Goal: Task Accomplishment & Management: Use online tool/utility

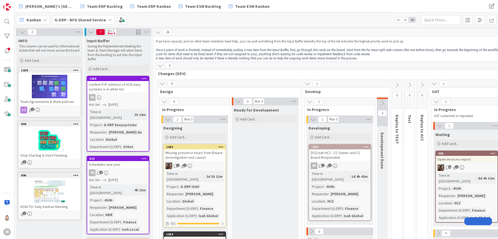
click at [92, 20] on b "G-ERP - BFG Shared Service" at bounding box center [80, 19] width 51 height 5
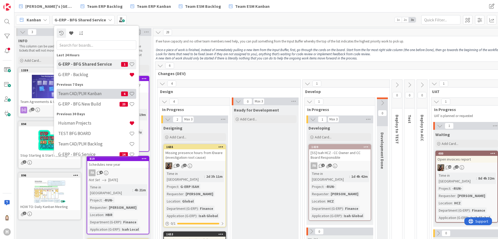
click at [95, 92] on h4 "Team CAD/PLM Kanban" at bounding box center [89, 93] width 63 height 5
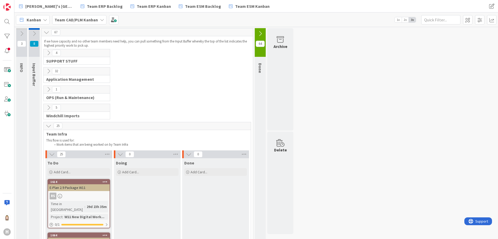
click at [34, 20] on span "Kanban" at bounding box center [34, 20] width 14 height 6
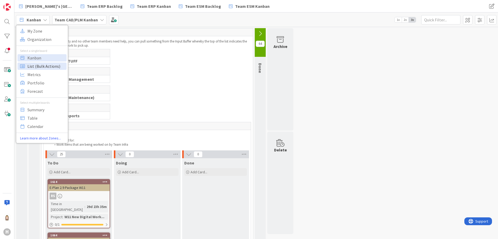
click at [51, 65] on span "List (Bulk Actions)" at bounding box center [46, 66] width 38 height 8
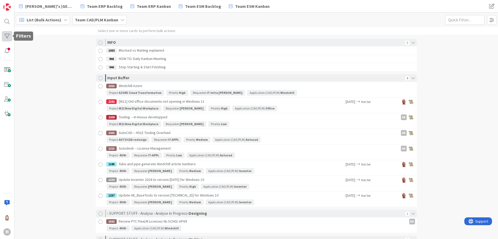
click at [7, 36] on div at bounding box center [7, 36] width 10 height 10
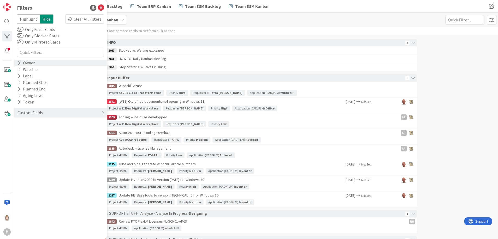
click at [19, 64] on icon at bounding box center [18, 63] width 3 height 4
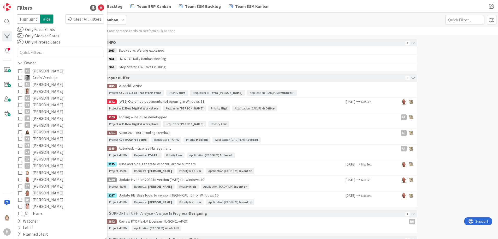
click at [45, 178] on span "[PERSON_NAME]" at bounding box center [47, 179] width 31 height 7
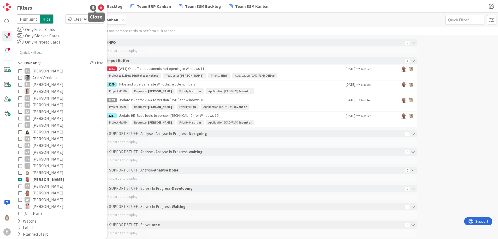
click at [98, 7] on icon at bounding box center [101, 8] width 6 height 6
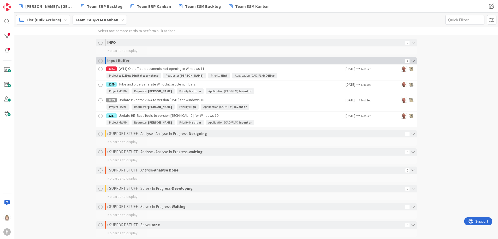
click at [98, 60] on div at bounding box center [100, 61] width 4 height 4
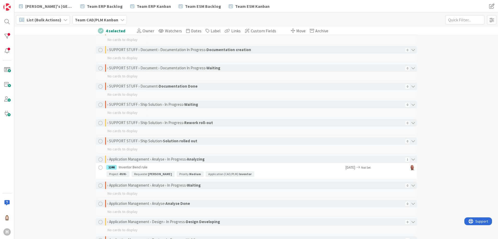
scroll to position [235, 0]
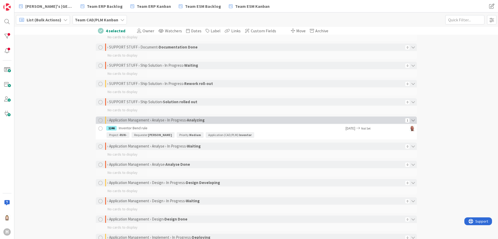
click at [98, 122] on div at bounding box center [100, 120] width 4 height 4
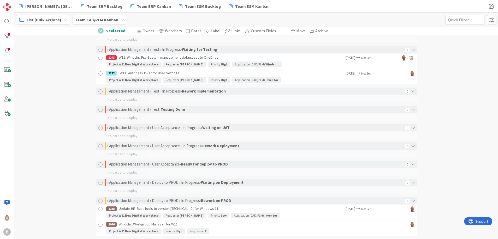
scroll to position [431, 0]
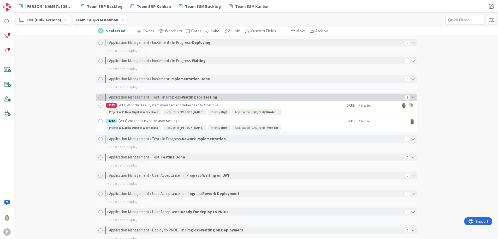
click at [98, 97] on div at bounding box center [100, 97] width 4 height 4
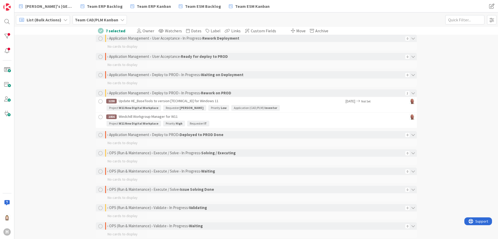
scroll to position [626, 0]
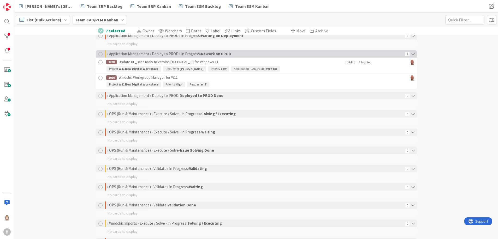
click at [99, 53] on div at bounding box center [100, 54] width 4 height 4
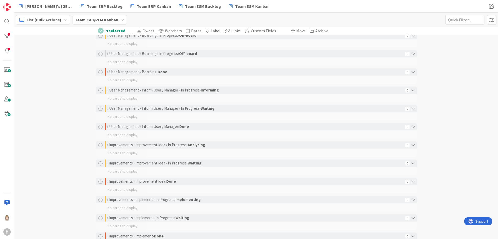
scroll to position [947, 0]
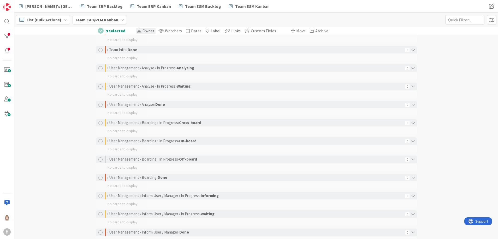
click at [143, 30] on span "Owner" at bounding box center [148, 30] width 12 height 5
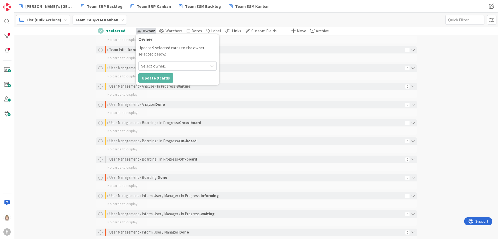
click at [164, 19] on div "List (Bulk Actions) My Zone Organization Select a single board Kanban List (Bul…" at bounding box center [255, 20] width 483 height 14
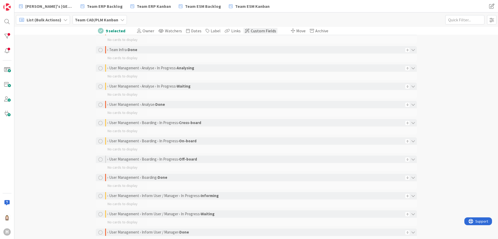
click at [251, 30] on span "Custom Fields" at bounding box center [263, 30] width 25 height 5
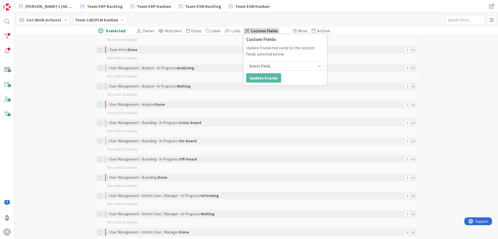
click at [243, 20] on div "List (Bulk Actions) My Zone Organization Select a single board Kanban List (Bul…" at bounding box center [255, 20] width 483 height 14
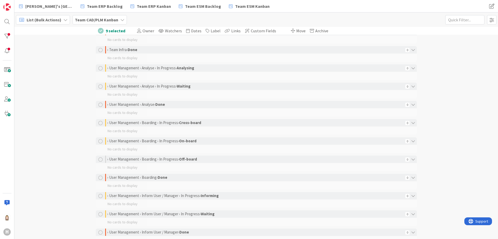
click at [56, 20] on span "List (Bulk Actions)" at bounding box center [44, 20] width 35 height 6
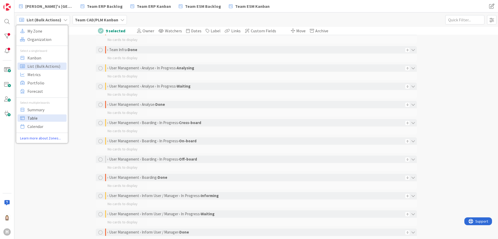
click at [48, 115] on span "Table" at bounding box center [46, 118] width 38 height 8
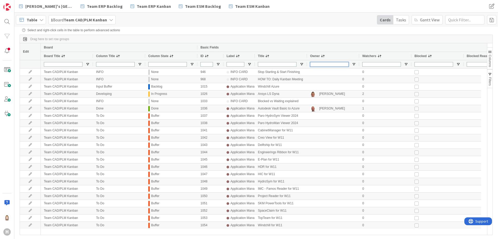
click at [323, 65] on input "Owner Filter Input" at bounding box center [329, 64] width 39 height 5
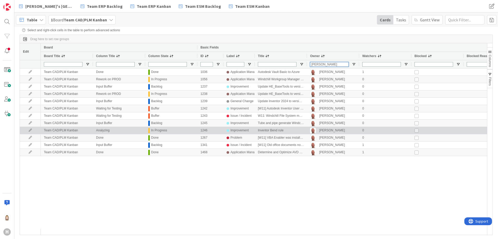
type input "[PERSON_NAME]"
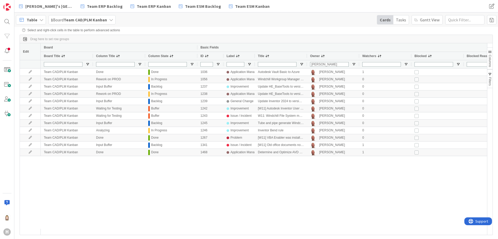
click at [369, 188] on div "Team CAD/PLM Kanban Done Done 1036 Application Management Autodesk Vault Basic …" at bounding box center [264, 149] width 446 height 160
click at [32, 22] on span "Table" at bounding box center [32, 20] width 11 height 6
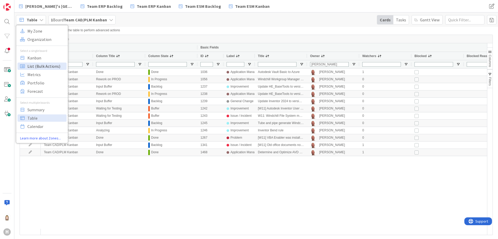
click at [39, 64] on span "List (Bulk Actions)" at bounding box center [46, 66] width 38 height 8
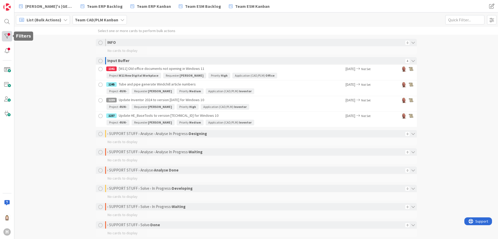
click at [6, 33] on div at bounding box center [7, 36] width 10 height 10
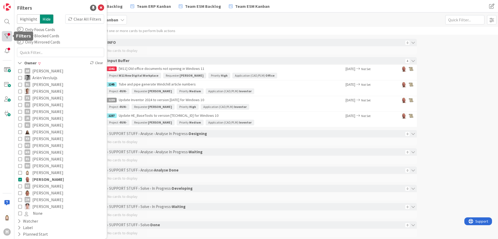
click at [6, 33] on div at bounding box center [7, 36] width 10 height 10
click at [98, 6] on icon at bounding box center [101, 8] width 6 height 6
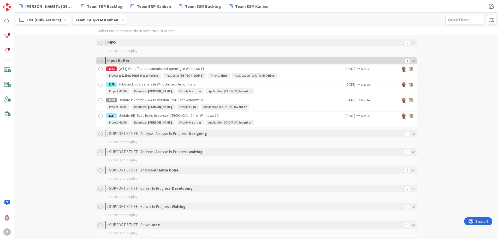
click at [98, 59] on div at bounding box center [100, 61] width 4 height 4
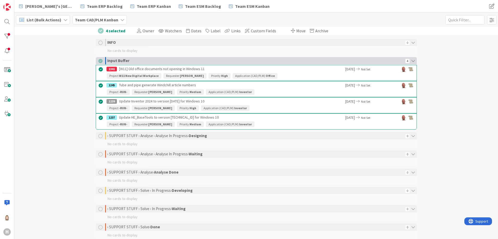
click at [411, 62] on icon at bounding box center [412, 60] width 7 height 7
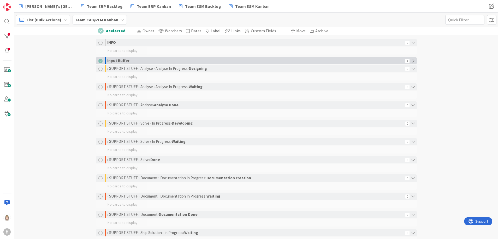
click at [411, 62] on icon at bounding box center [412, 60] width 7 height 7
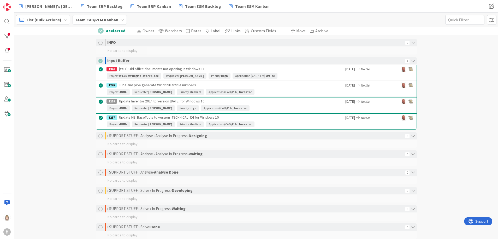
drag, startPoint x: 310, startPoint y: 74, endPoint x: 482, endPoint y: 106, distance: 175.4
click at [482, 106] on div "4 selected Owner Watchers Dates Label Links Custom Fields Move Archive INFO 0 N…" at bounding box center [255, 133] width 483 height 212
click at [63, 20] on icon at bounding box center [65, 20] width 4 height 4
click at [74, 58] on div "4 selected Owner Watchers Dates Label Links Custom Fields Move Archive INFO 0 N…" at bounding box center [255, 133] width 483 height 212
click at [491, 22] on span at bounding box center [491, 19] width 9 height 9
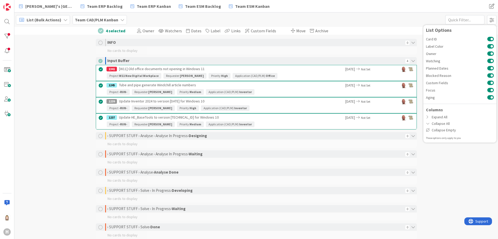
click at [451, 191] on div "4 selected Owner Watchers Dates Label Links Custom Fields Move Archive INFO 0 N…" at bounding box center [255, 133] width 483 height 212
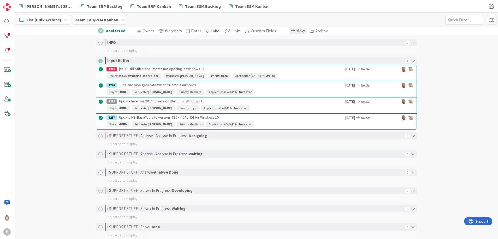
click at [296, 29] on span "Move" at bounding box center [300, 30] width 9 height 5
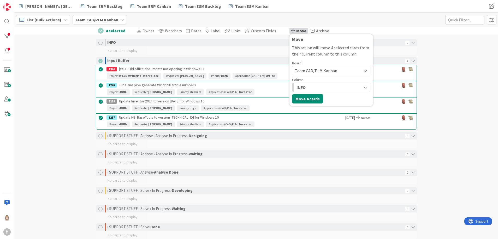
click at [286, 15] on div "List (Bulk Actions) My Zone Organization Select a single board Kanban List (Bul…" at bounding box center [255, 20] width 483 height 14
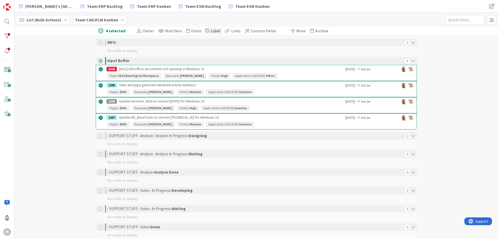
click at [211, 32] on span "Label" at bounding box center [216, 30] width 10 height 5
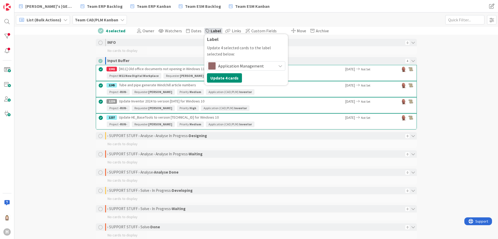
click at [197, 17] on div "List (Bulk Actions) My Zone Organization Select a single board Kanban List (Bul…" at bounding box center [255, 20] width 483 height 14
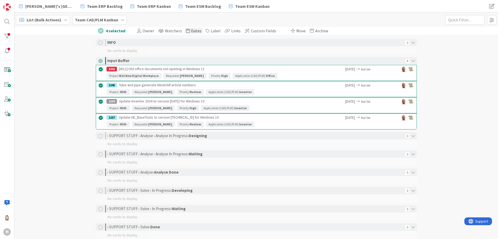
click at [191, 28] on span "Dates" at bounding box center [196, 30] width 10 height 5
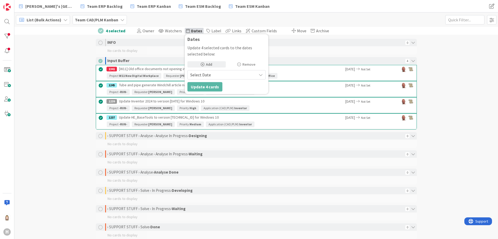
click at [189, 21] on div "List (Bulk Actions) My Zone Organization Select a single board Kanban List (Bul…" at bounding box center [255, 20] width 483 height 14
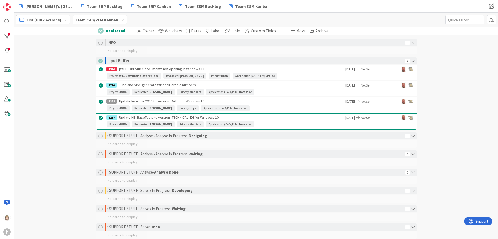
click at [53, 64] on div "4 selected Owner Watchers Dates Dates Update 4 selected cards to the dates sele…" at bounding box center [255, 133] width 483 height 212
click at [43, 113] on div "4 selected Owner Watchers Dates Dates Update 4 selected cards to the dates sele…" at bounding box center [255, 133] width 483 height 212
click at [55, 19] on span "List (Bulk Actions)" at bounding box center [44, 20] width 35 height 6
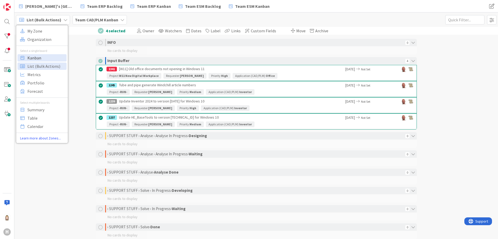
click at [51, 56] on span "Kanban" at bounding box center [46, 58] width 38 height 8
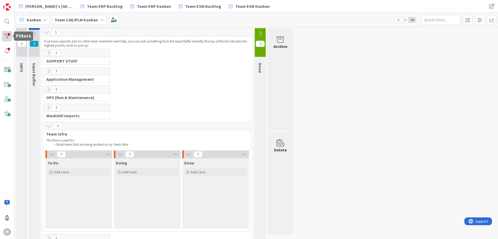
click at [10, 34] on div at bounding box center [7, 36] width 10 height 10
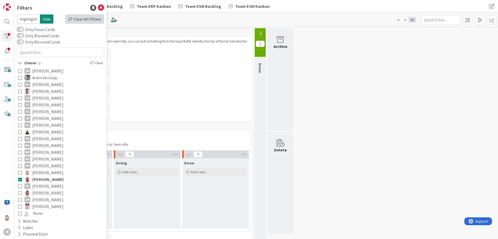
click at [85, 20] on div "Clear All Filters" at bounding box center [84, 18] width 39 height 9
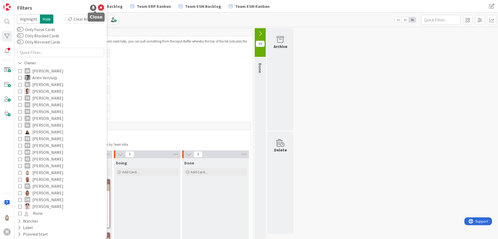
click at [98, 8] on icon at bounding box center [101, 8] width 6 height 6
